Goal: Transaction & Acquisition: Purchase product/service

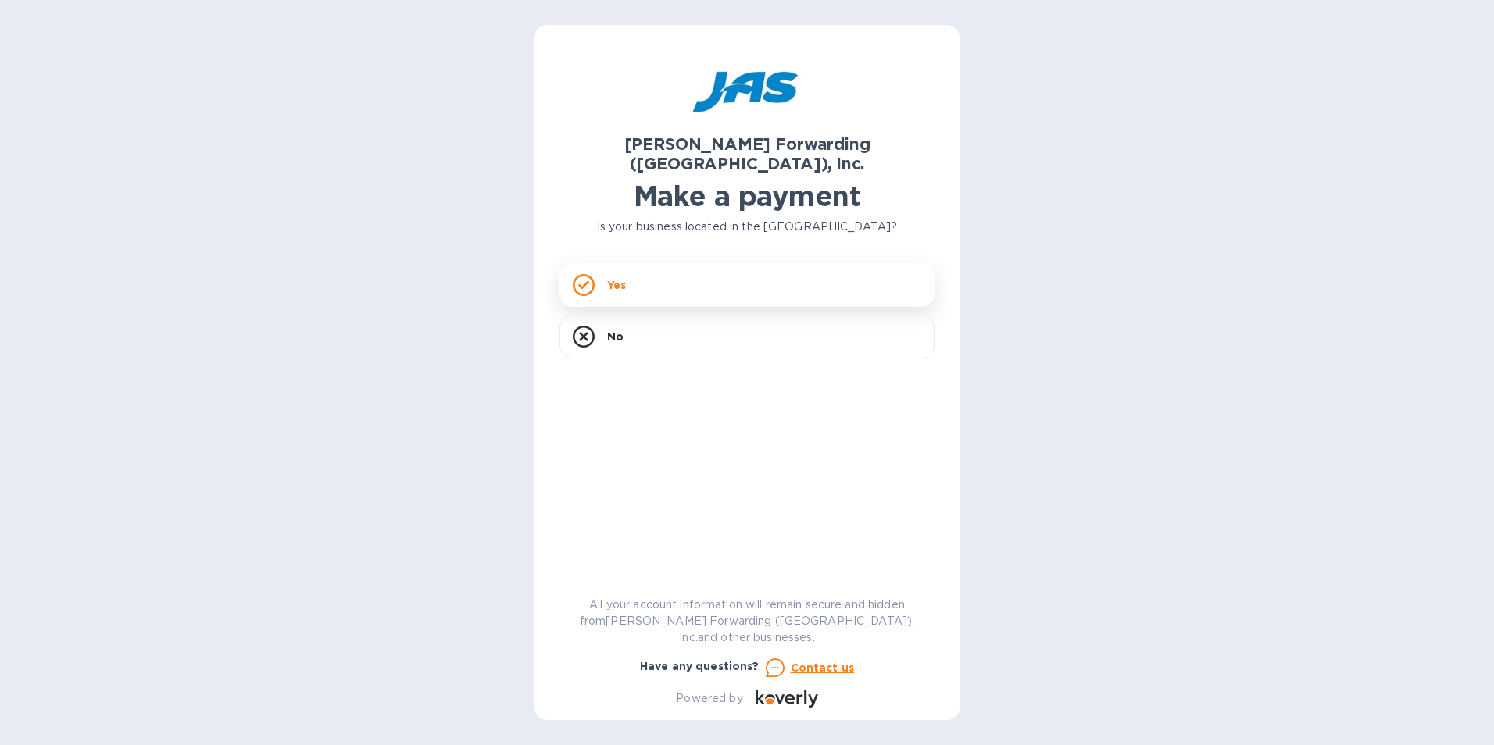
click at [617, 277] on p "Yes" at bounding box center [616, 285] width 19 height 16
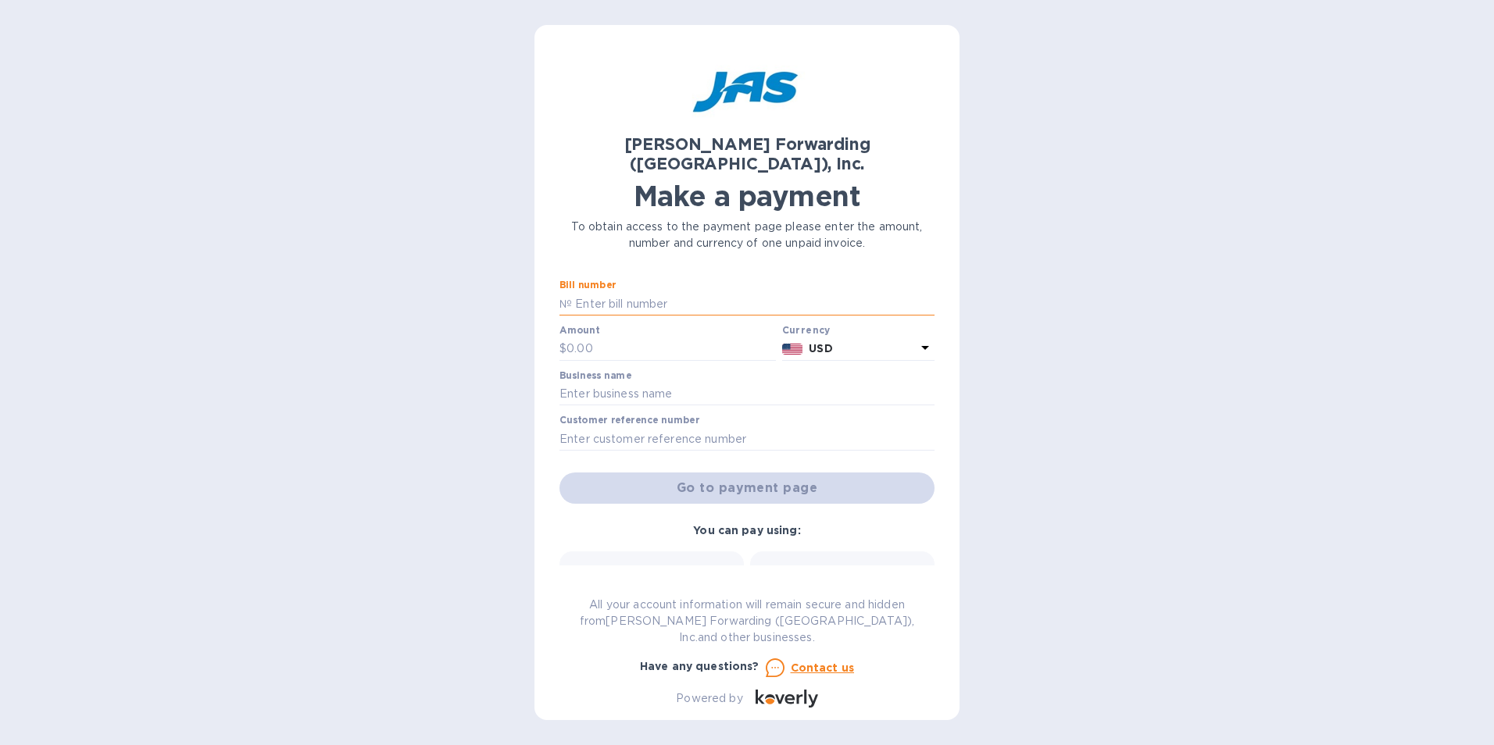
click at [649, 292] on input "text" at bounding box center [753, 303] width 363 height 23
type input "BNA503377160"
click at [659, 338] on input "text" at bounding box center [671, 349] width 209 height 23
type input "2"
type input "23,069.42"
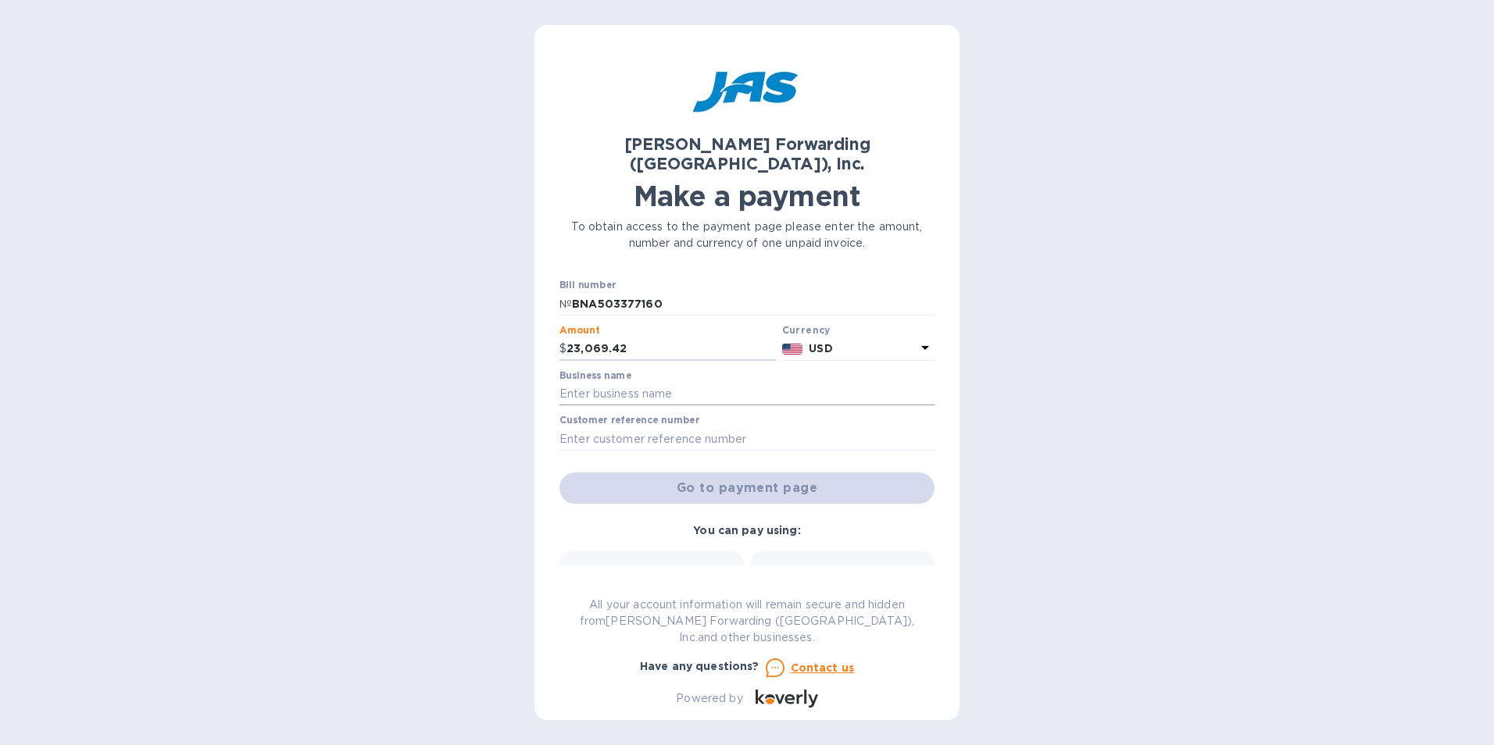
click at [673, 383] on input "text" at bounding box center [747, 394] width 375 height 23
type input "[PERSON_NAME] Manufacturing"
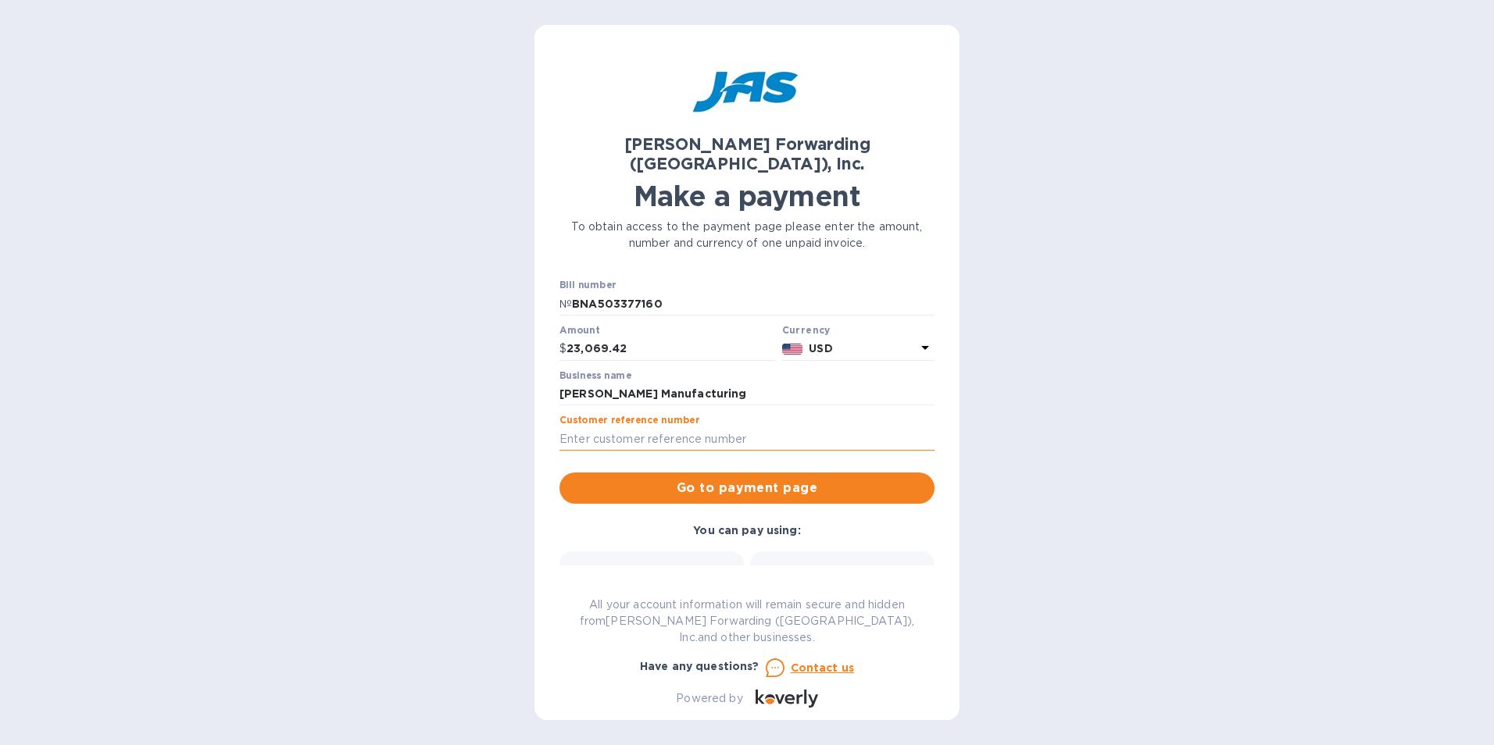
click at [670, 427] on input "text" at bounding box center [747, 438] width 375 height 23
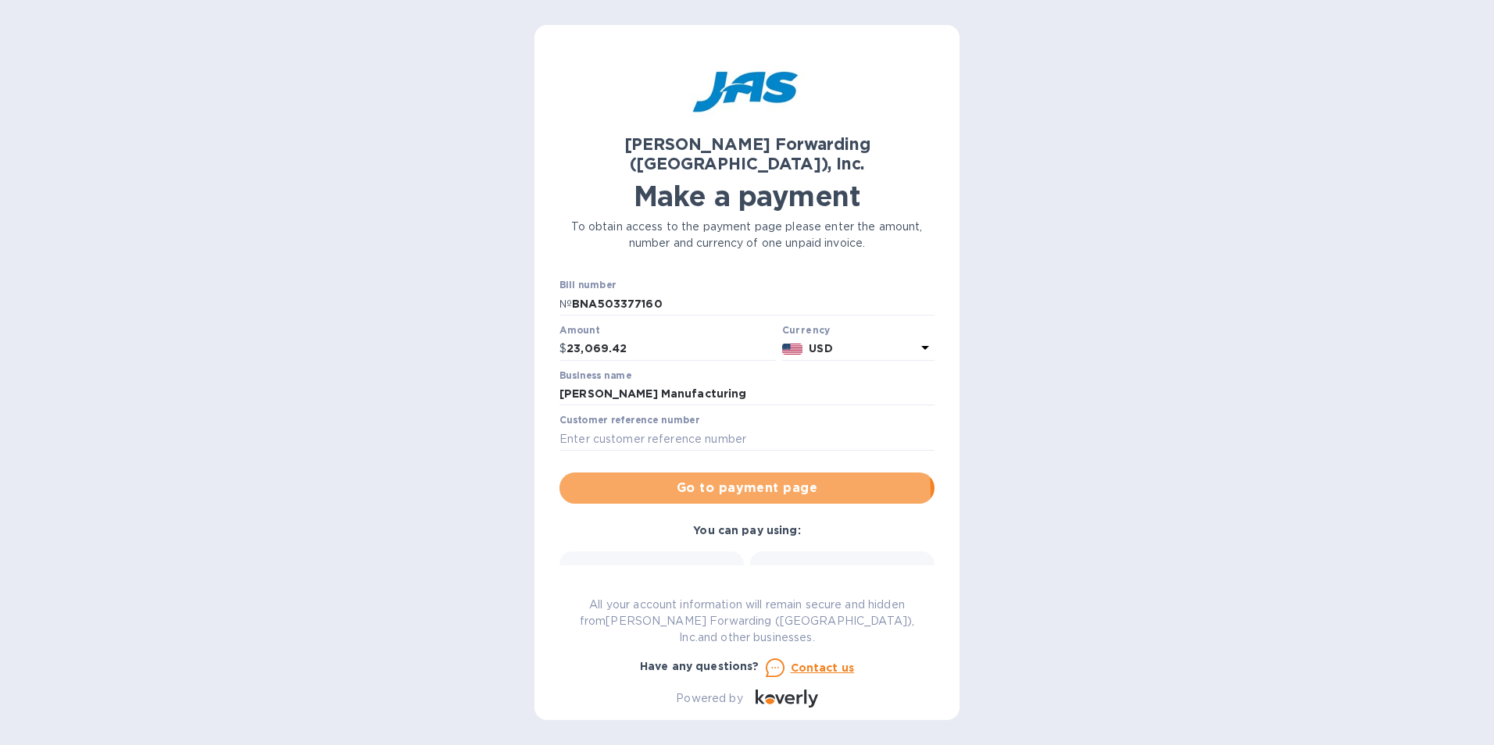
drag, startPoint x: 717, startPoint y: 475, endPoint x: 640, endPoint y: 494, distance: 79.6
click at [658, 490] on div "Bill number № BNA503377160 Amount $ 23,069.42 Currency USD Business name [PERSO…" at bounding box center [747, 391] width 394 height 243
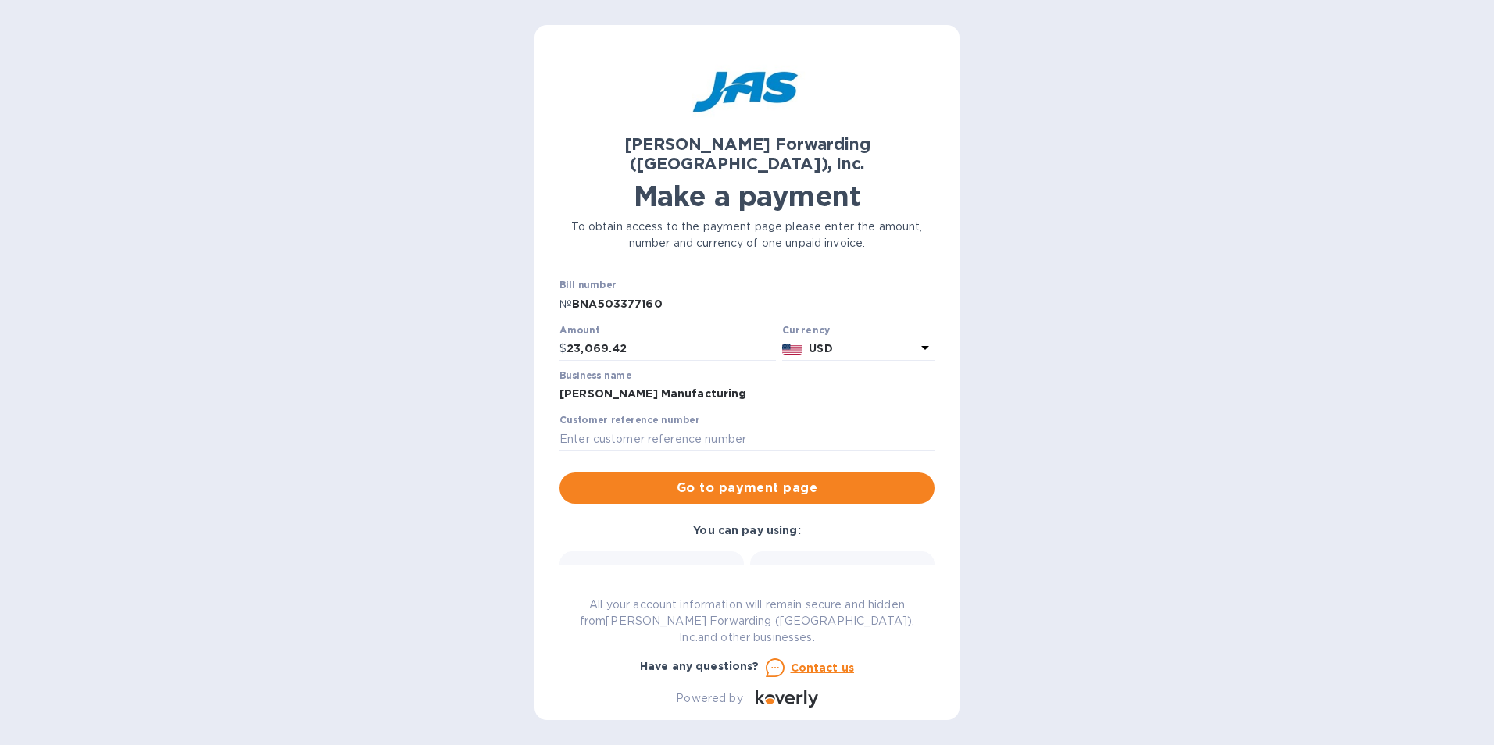
click at [628, 567] on div "Bank transfer (for US banks) Free" at bounding box center [652, 596] width 166 height 58
click at [665, 567] on div "Bank transfer (for US banks) Free" at bounding box center [652, 596] width 166 height 58
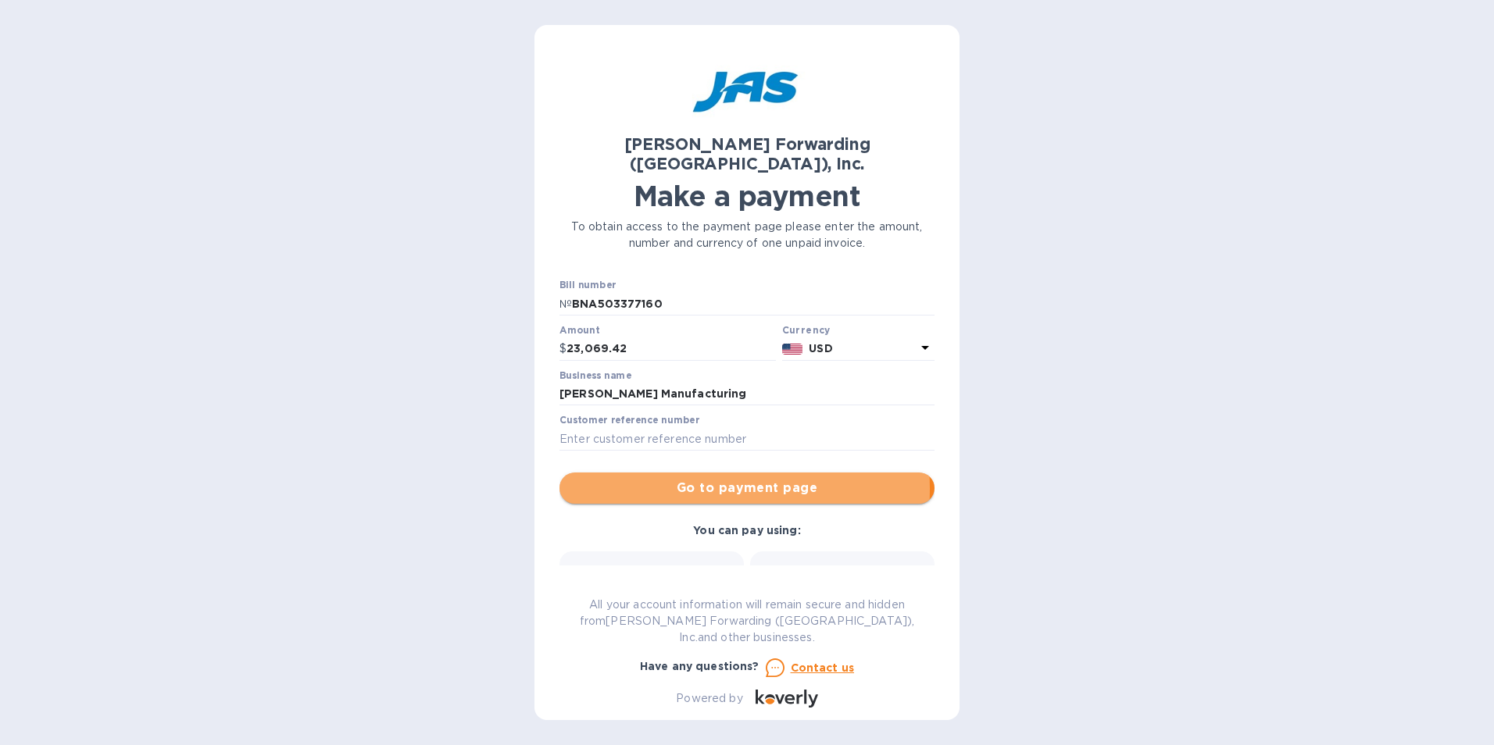
click at [714, 479] on span "Go to payment page" at bounding box center [747, 488] width 350 height 19
